Goal: Task Accomplishment & Management: Complete application form

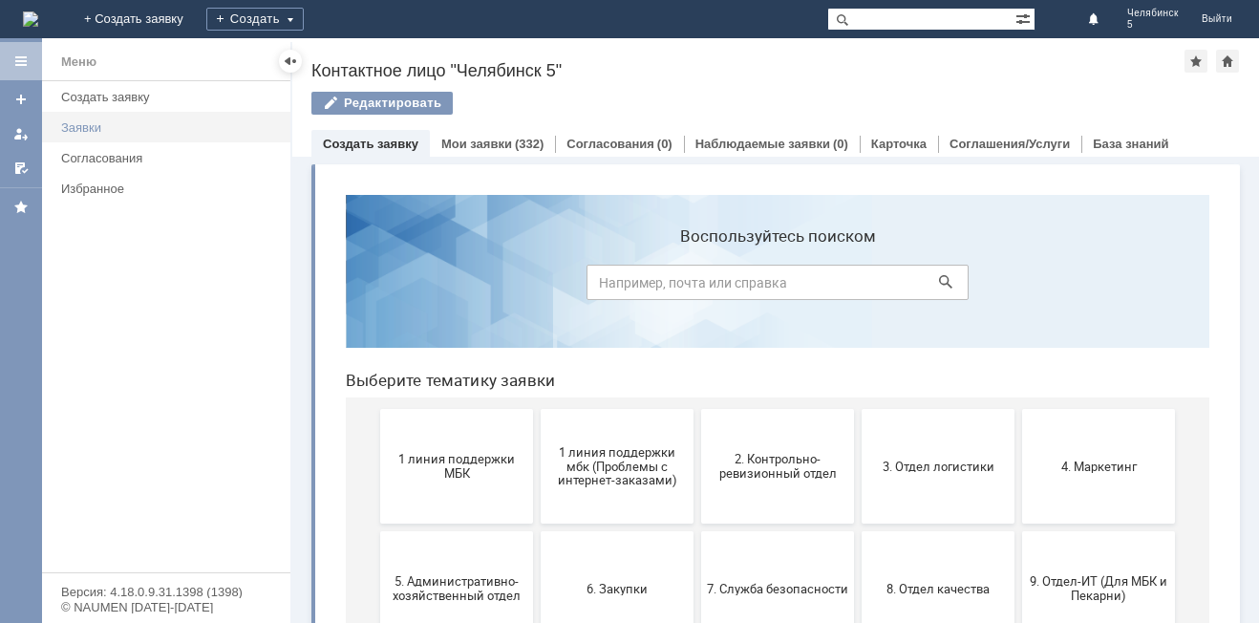
click at [75, 126] on div "Заявки" at bounding box center [170, 127] width 218 height 14
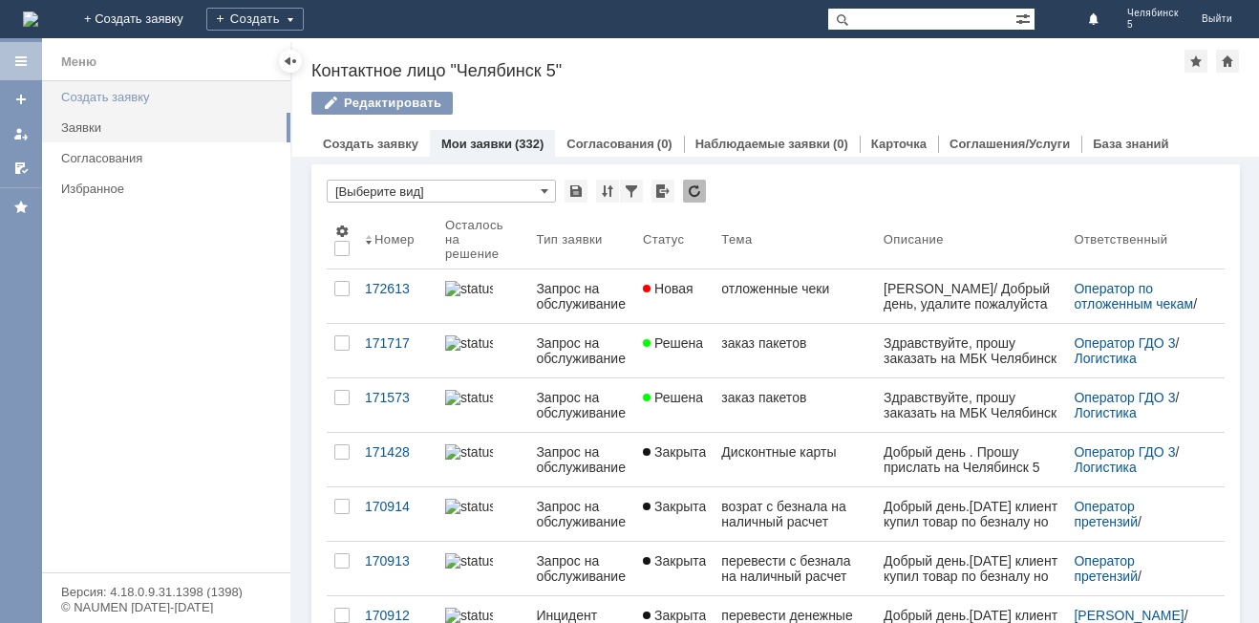
click at [140, 91] on div "Создать заявку" at bounding box center [170, 97] width 218 height 14
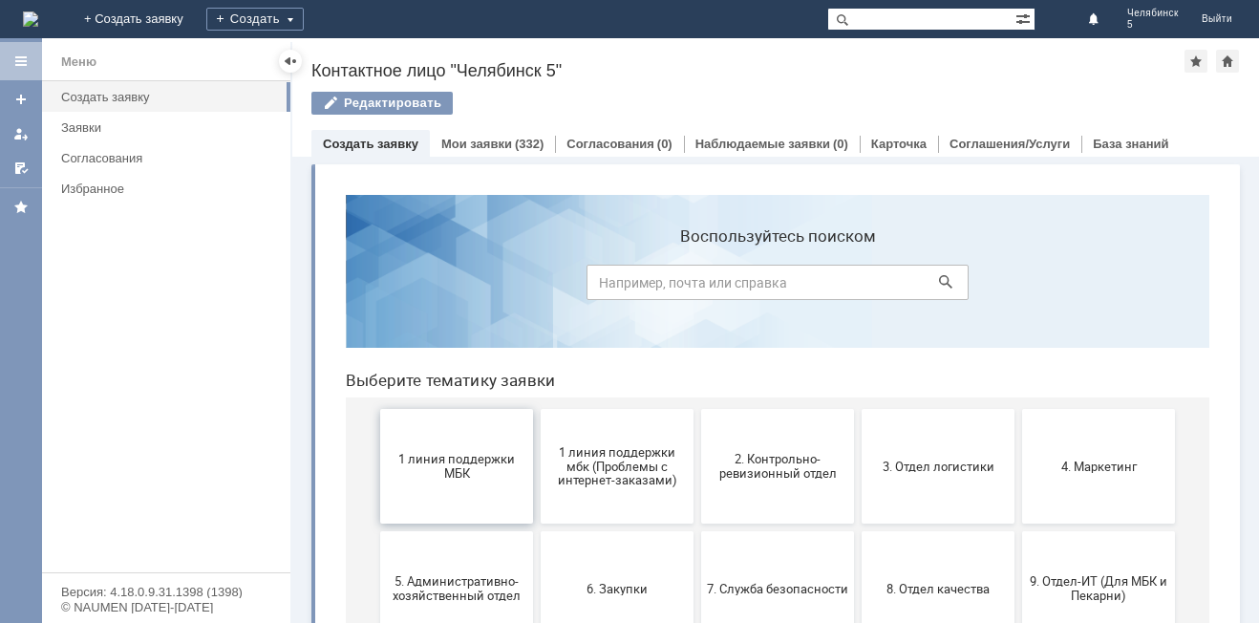
click at [463, 452] on span "1 линия поддержки МБК" at bounding box center [456, 466] width 141 height 29
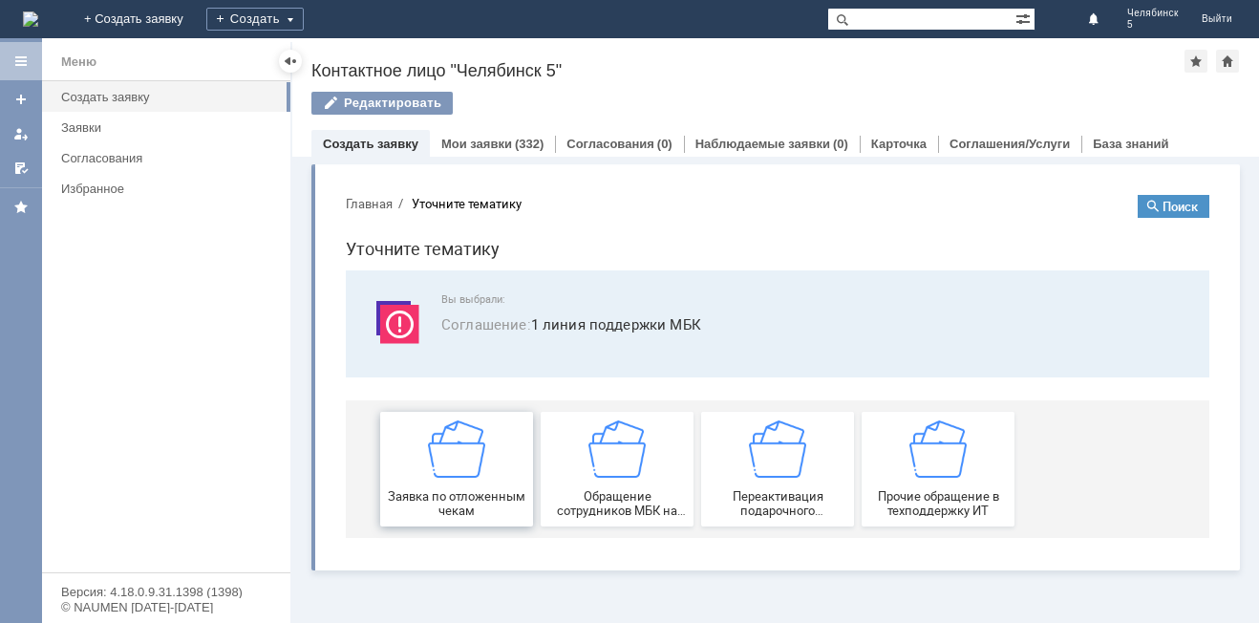
click at [489, 487] on div "Заявка по отложенным чекам" at bounding box center [456, 468] width 141 height 97
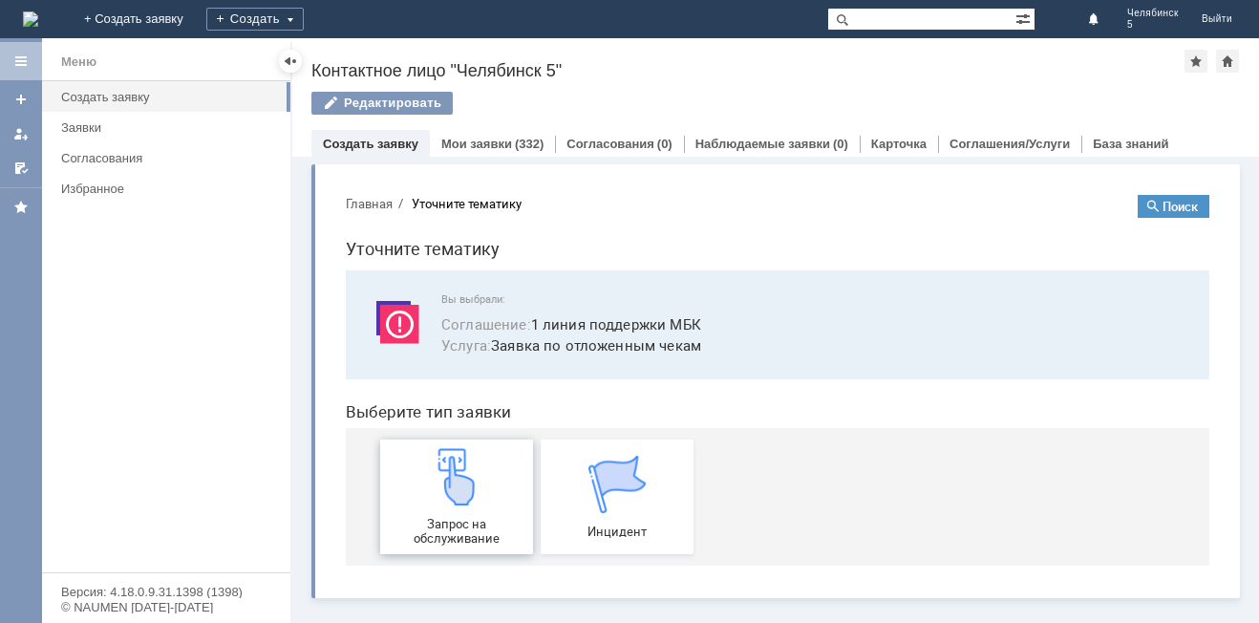
click at [485, 474] on div "Запрос на обслуживание" at bounding box center [456, 496] width 141 height 97
click at [112, 118] on link "Заявки" at bounding box center [170, 128] width 233 height 30
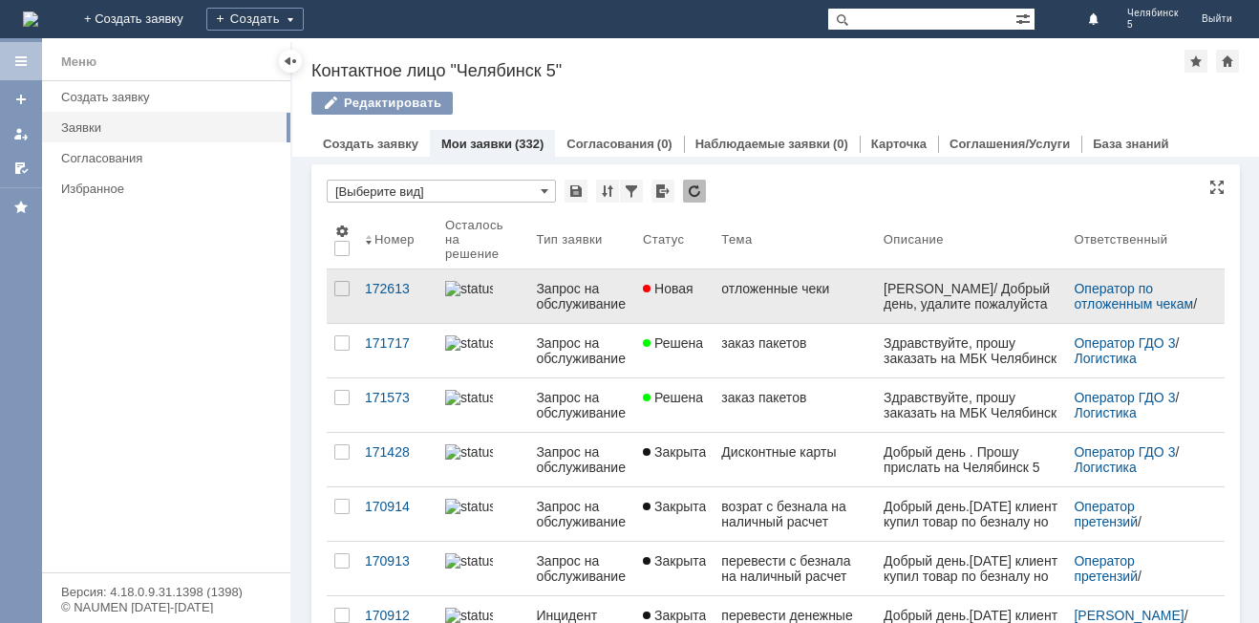
click at [573, 301] on div "Запрос на обслуживание" at bounding box center [582, 296] width 92 height 31
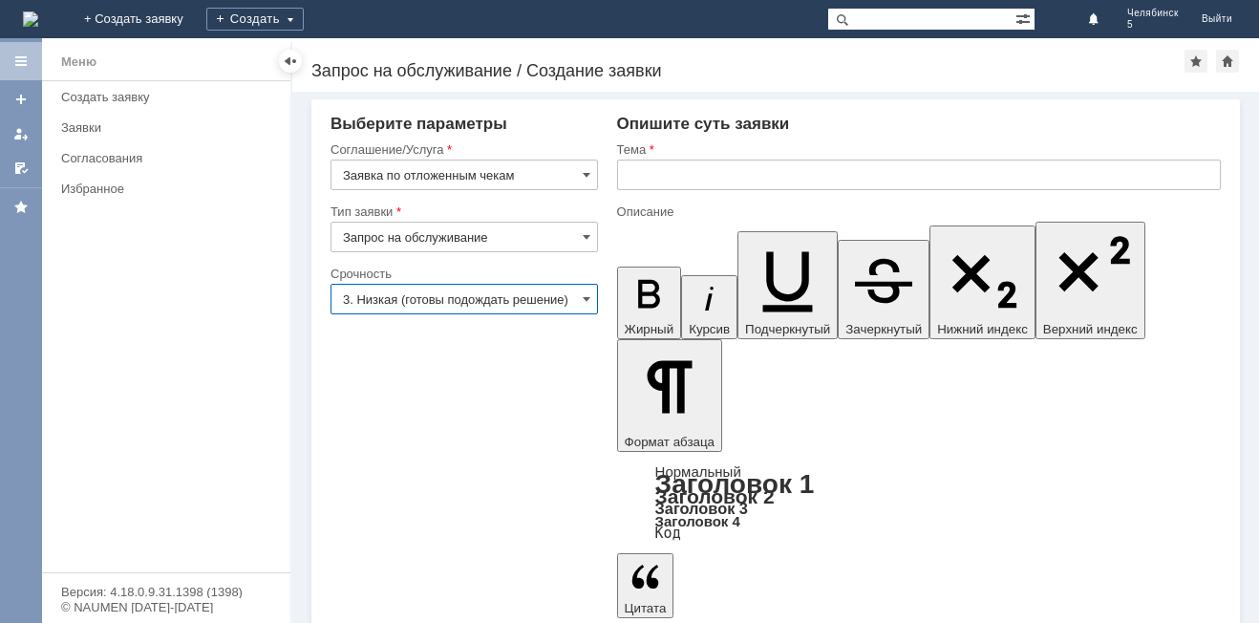
click at [570, 288] on input "3. Низкая (готовы подождать решение)" at bounding box center [465, 299] width 268 height 31
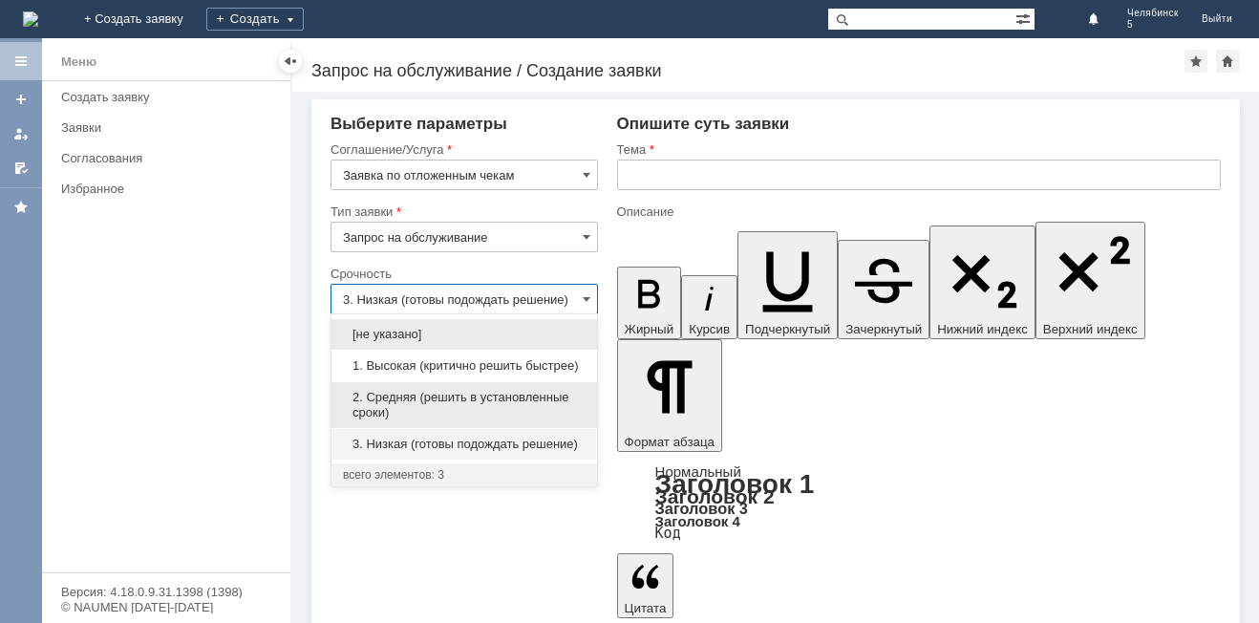
click at [513, 392] on span "2. Средняя (решить в установленные сроки)" at bounding box center [464, 405] width 243 height 31
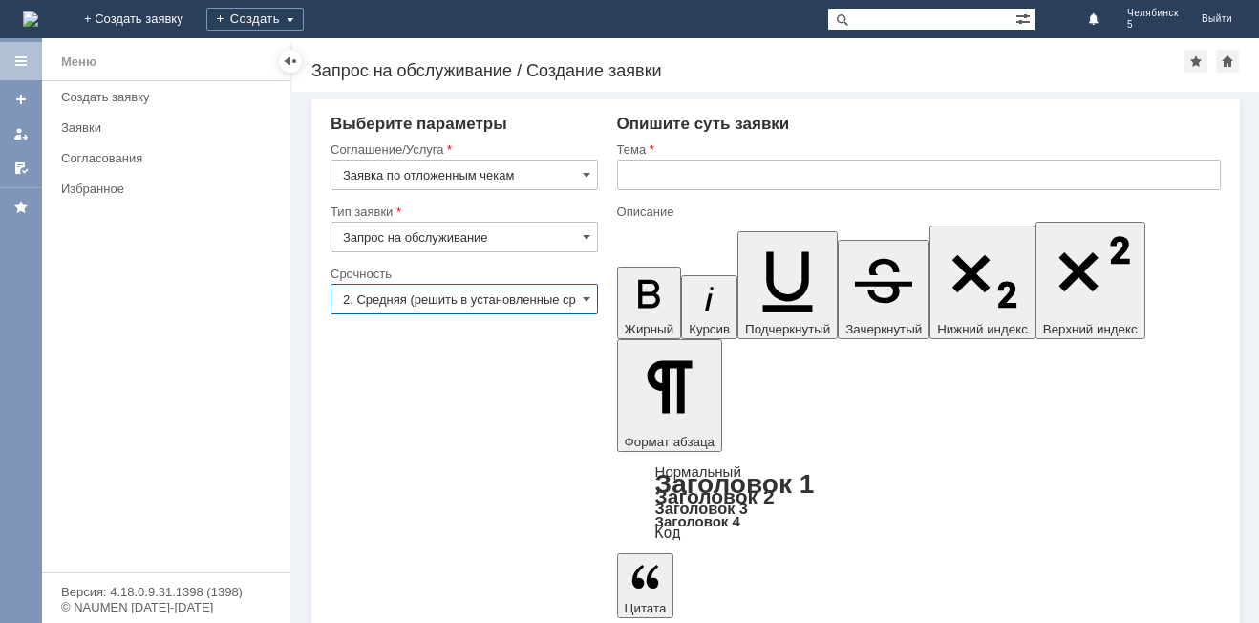
click at [737, 167] on input "text" at bounding box center [919, 175] width 604 height 31
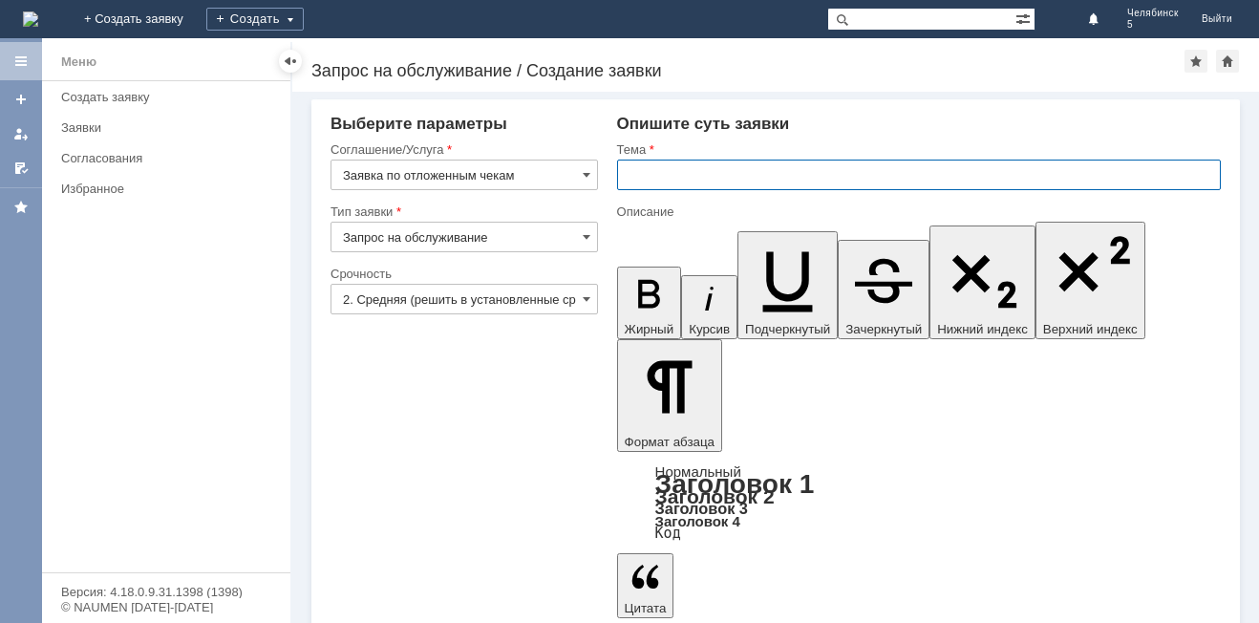
type input "2. Средняя (решить в установленные сроки)"
type input "отложенные чеки"
drag, startPoint x: 963, startPoint y: 4549, endPoint x: 871, endPoint y: 4552, distance: 92.8
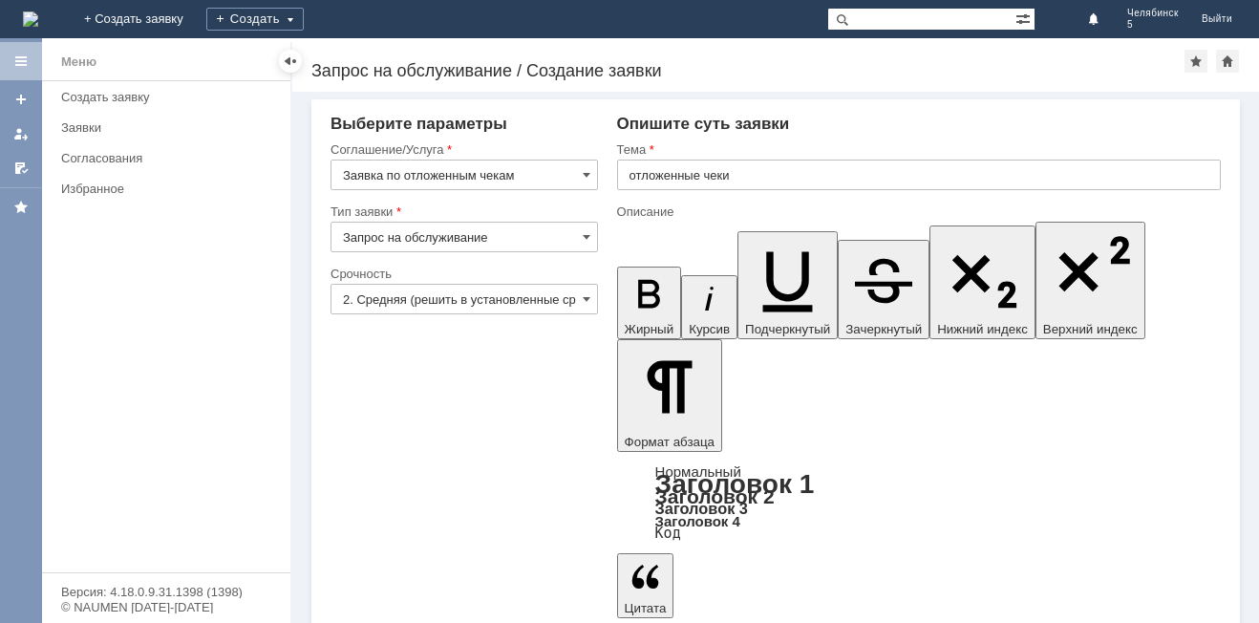
drag, startPoint x: 723, startPoint y: 4555, endPoint x: 624, endPoint y: 4537, distance: 101.0
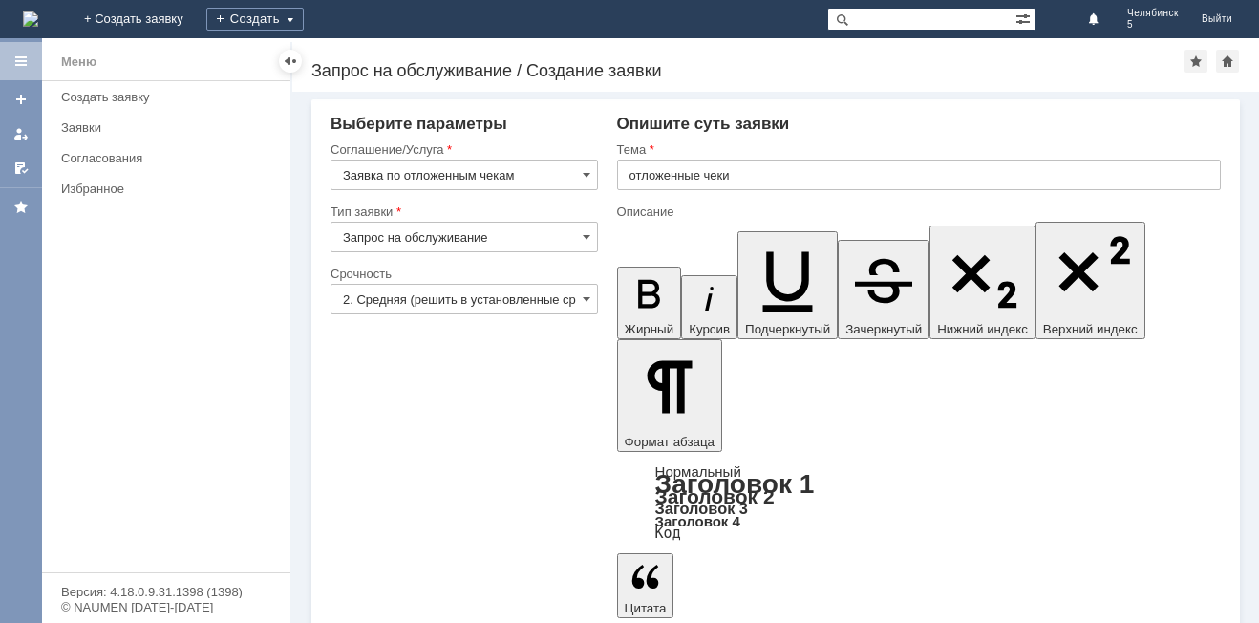
drag, startPoint x: 1155, startPoint y: 4563, endPoint x: 1173, endPoint y: 4557, distance: 18.1
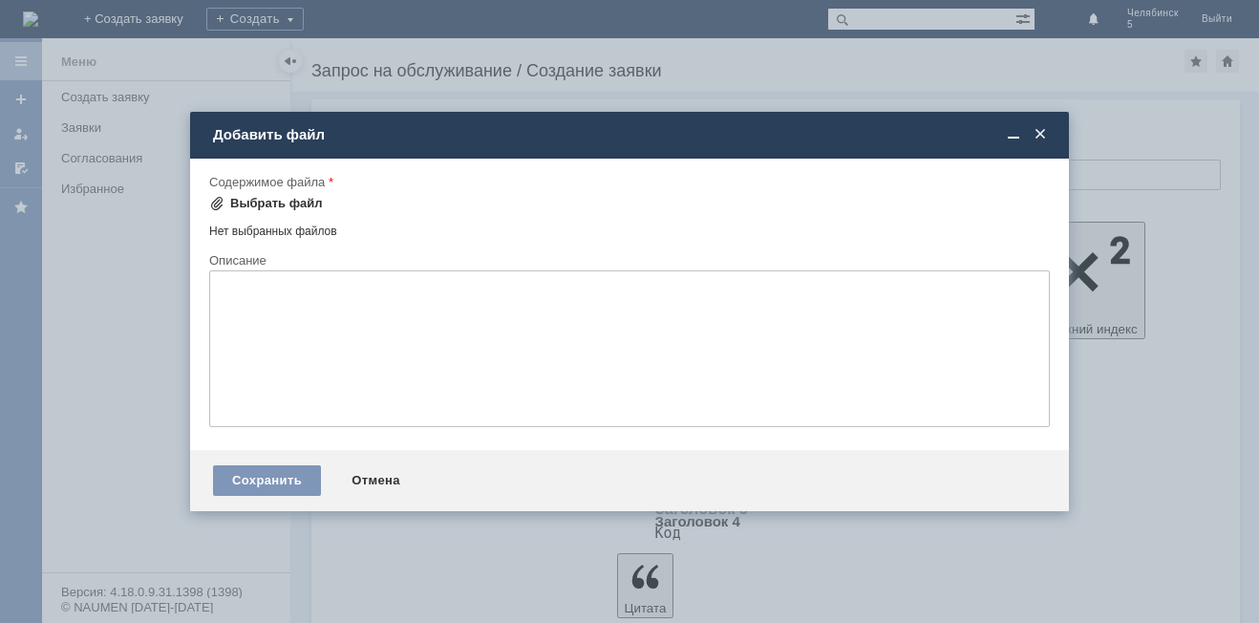
click at [272, 210] on div "Выбрать файл" at bounding box center [276, 203] width 93 height 15
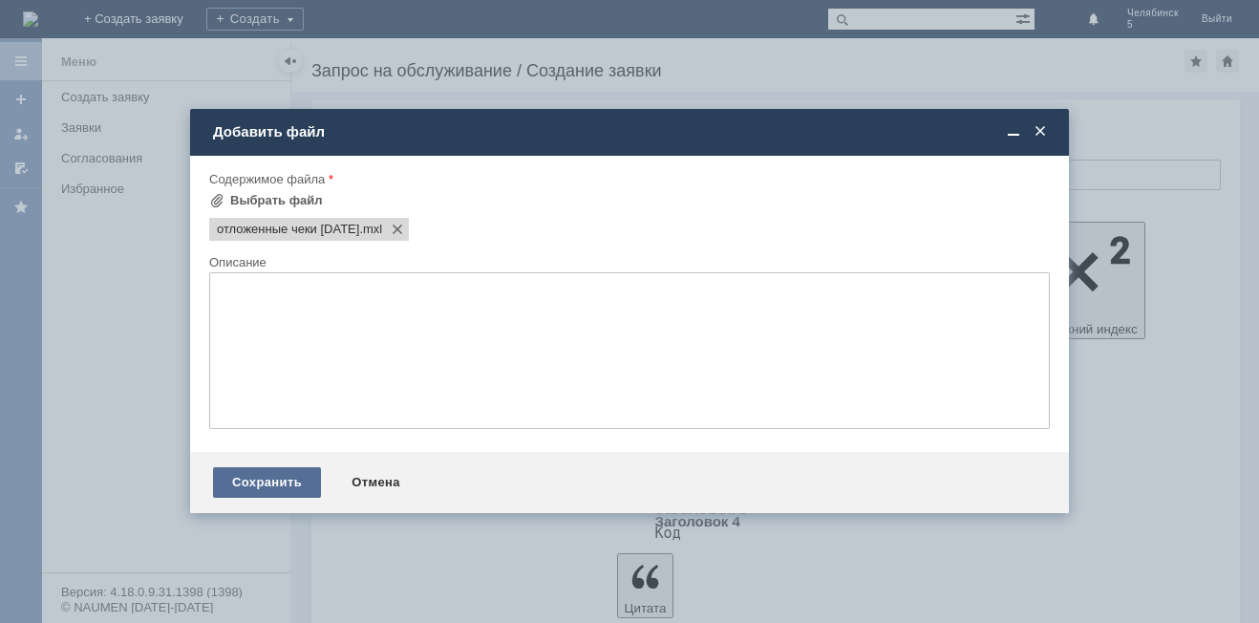
click at [268, 468] on div "Сохранить" at bounding box center [267, 482] width 108 height 31
